Goal: Check status: Check status

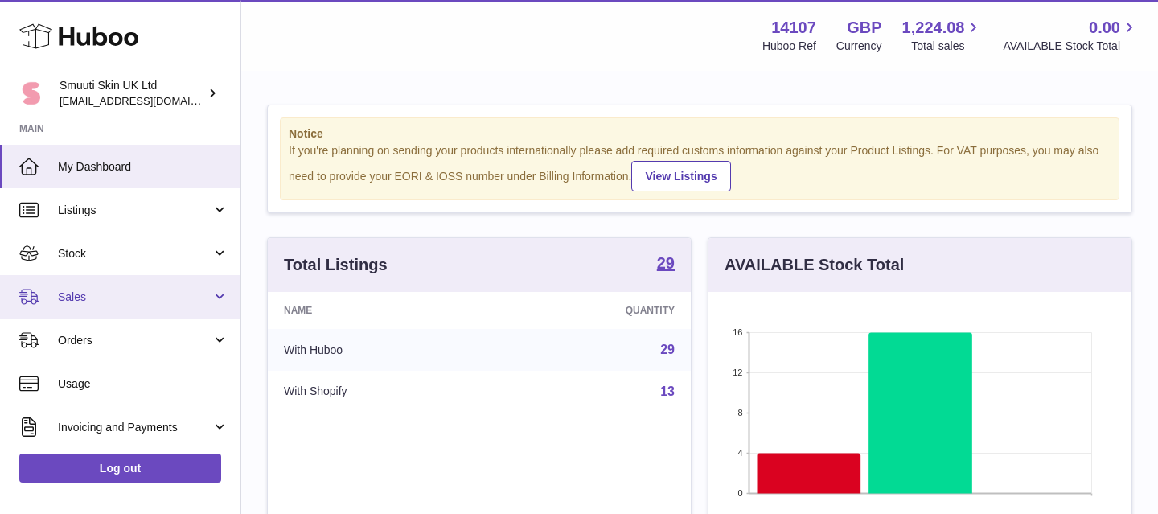
scroll to position [22, 0]
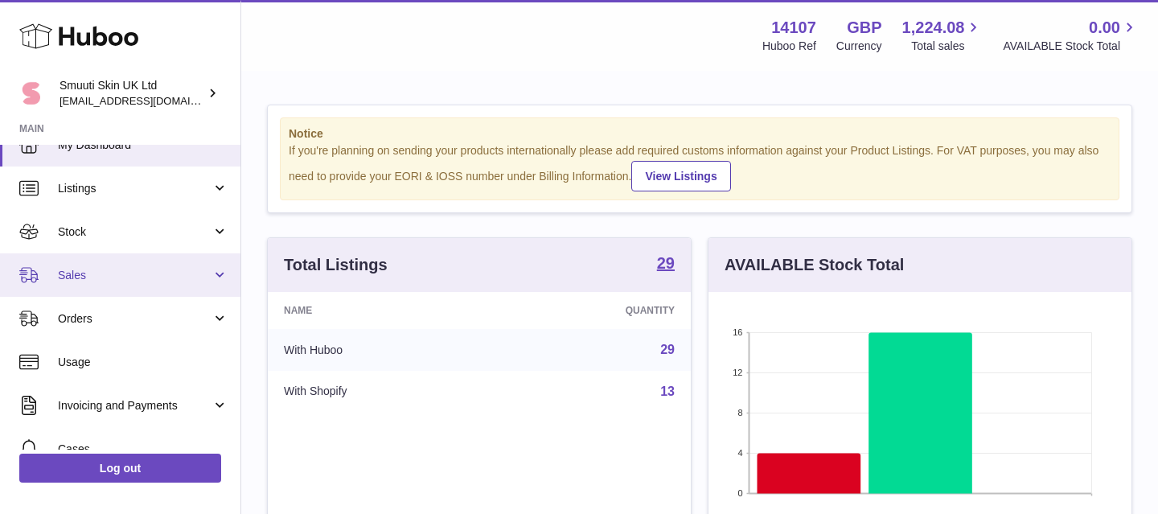
click at [222, 277] on link "Sales" at bounding box center [120, 274] width 240 height 43
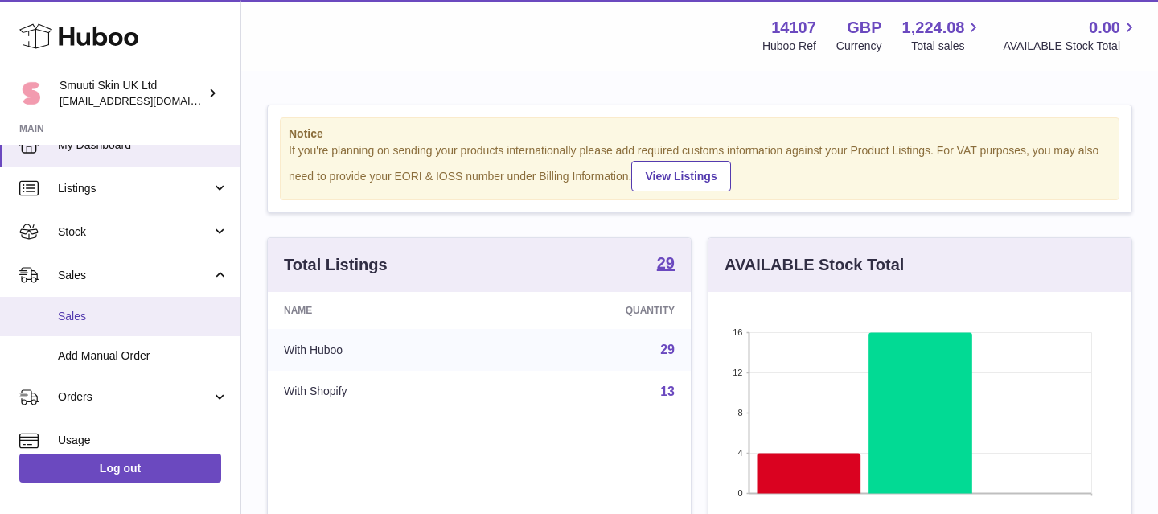
click at [80, 316] on span "Sales" at bounding box center [143, 316] width 171 height 15
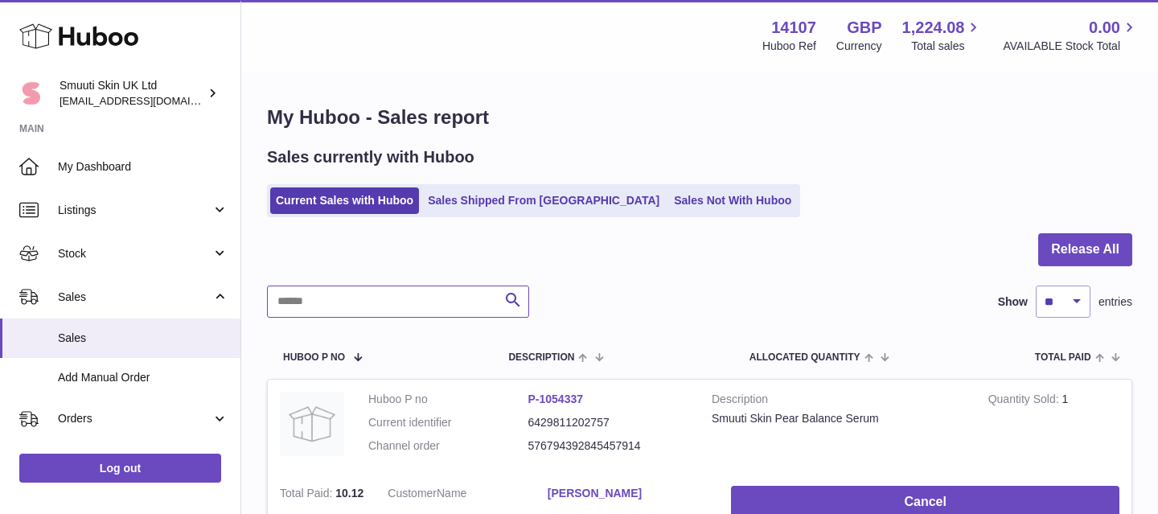
click at [445, 290] on input "text" at bounding box center [398, 302] width 262 height 32
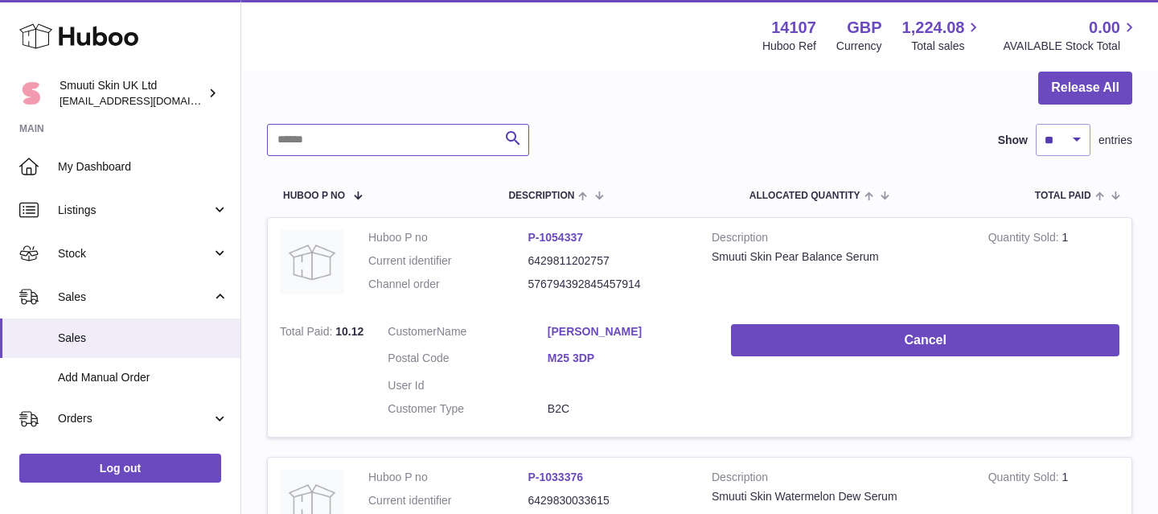
scroll to position [162, 0]
click at [409, 146] on input "text" at bounding box center [398, 140] width 262 height 32
type input "******"
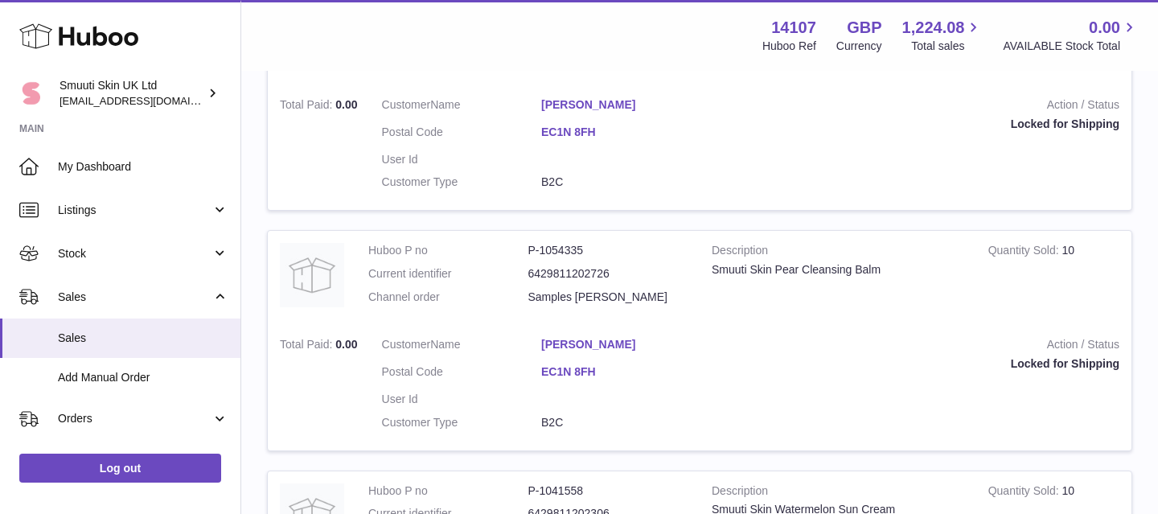
scroll to position [629, 0]
drag, startPoint x: 997, startPoint y: 361, endPoint x: 1153, endPoint y: 360, distance: 156.0
click at [1075, 368] on div "Locked for Shipping" at bounding box center [922, 362] width 394 height 15
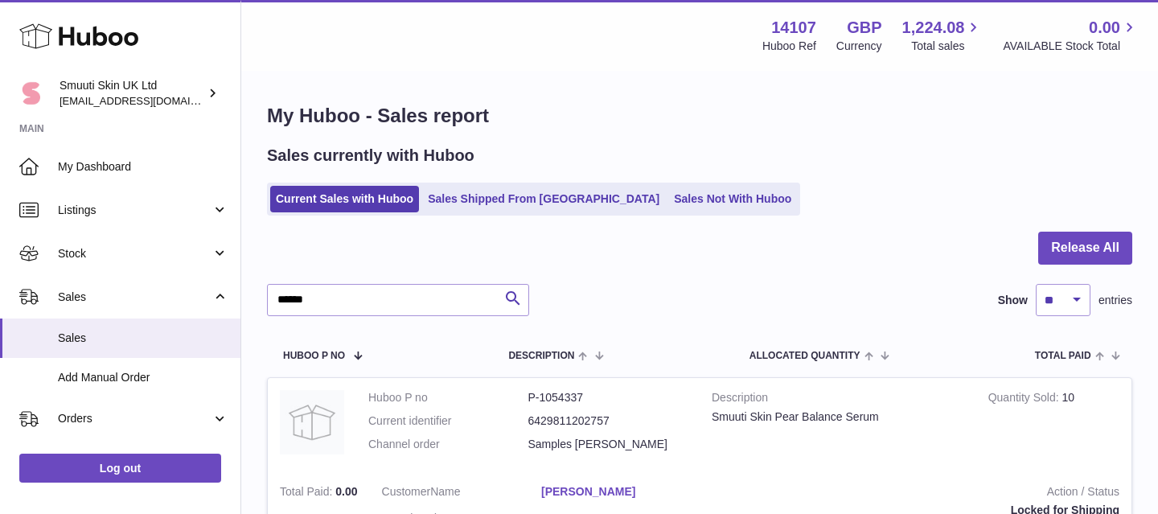
scroll to position [0, 0]
